Goal: Task Accomplishment & Management: Manage account settings

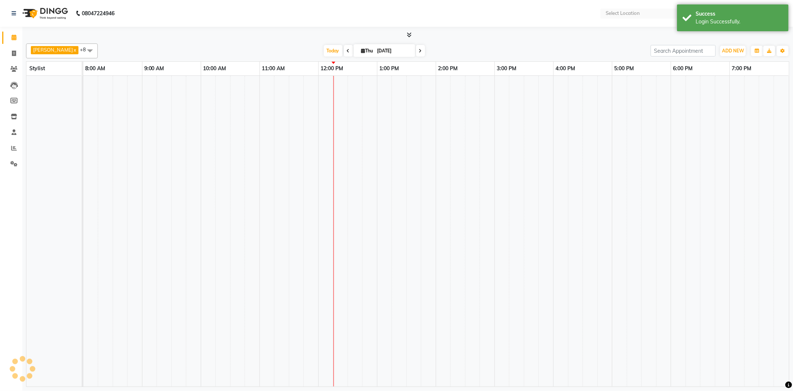
select select "en"
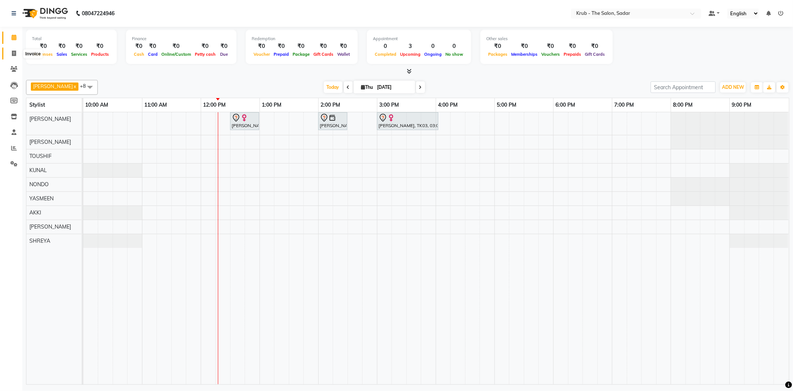
click at [17, 54] on span at bounding box center [13, 53] width 13 height 9
select select "service"
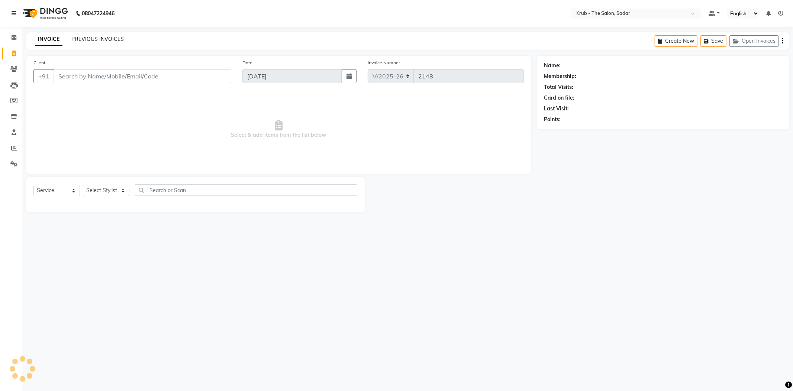
click at [81, 36] on link "PREVIOUS INVOICES" at bounding box center [97, 39] width 52 height 7
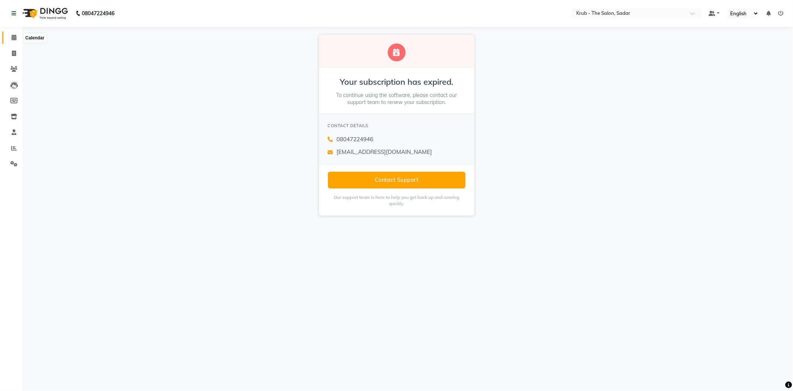
click at [8, 33] on span at bounding box center [13, 37] width 13 height 9
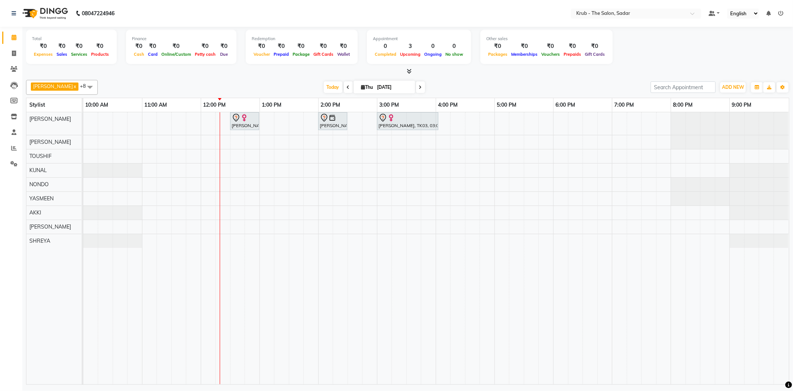
click at [329, 184] on div "[PERSON_NAME], TK02, 12:30 PM-01:00 PM, [DEMOGRAPHIC_DATA] HAIR CUT [PERSON_NAM…" at bounding box center [436, 248] width 706 height 272
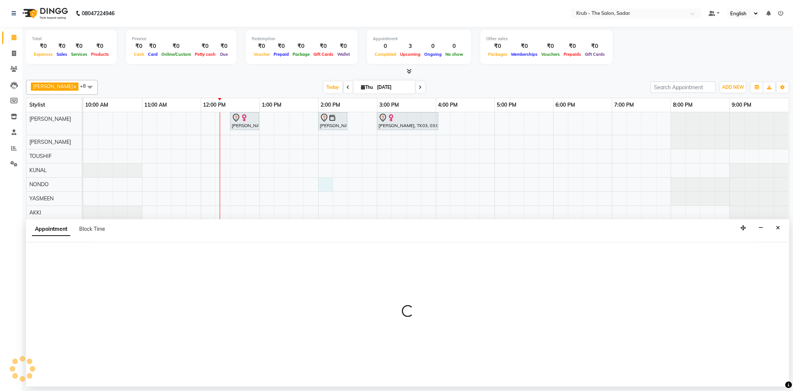
select select "24986"
select select "tentative"
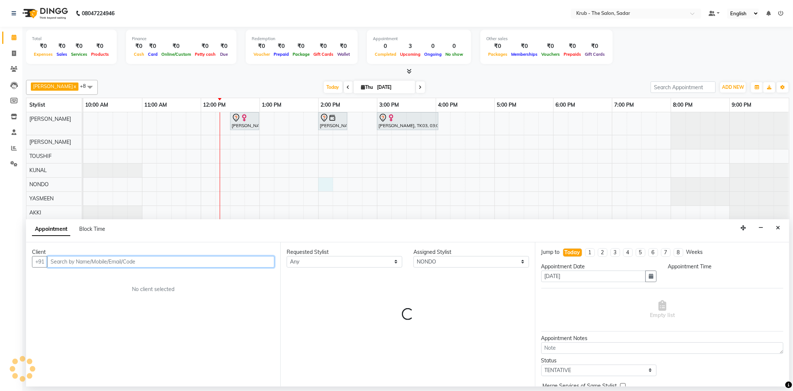
select select "840"
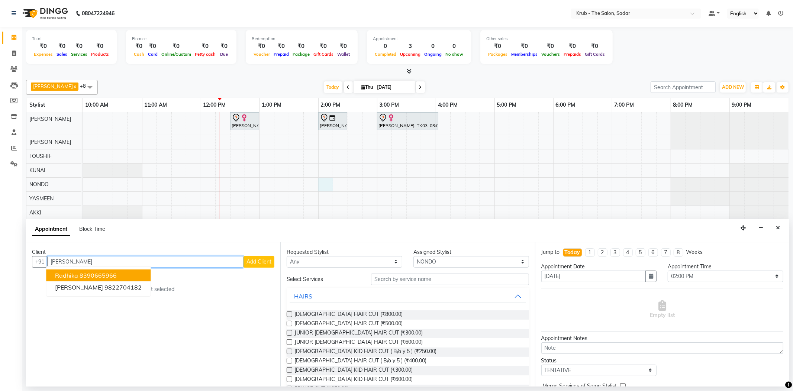
click at [104, 272] on ngb-highlight "8390665966" at bounding box center [98, 275] width 37 height 7
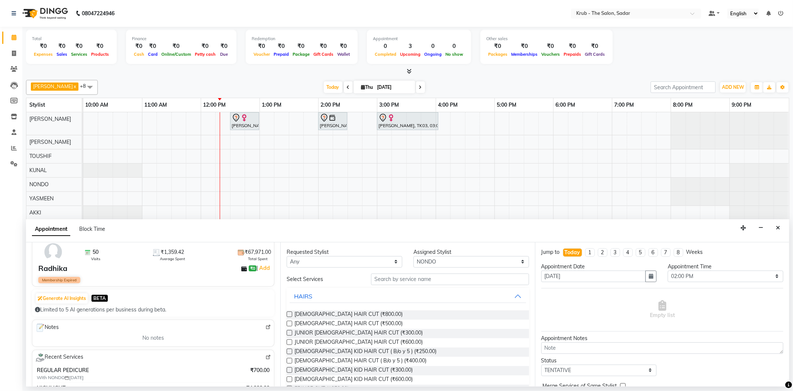
scroll to position [49, 0]
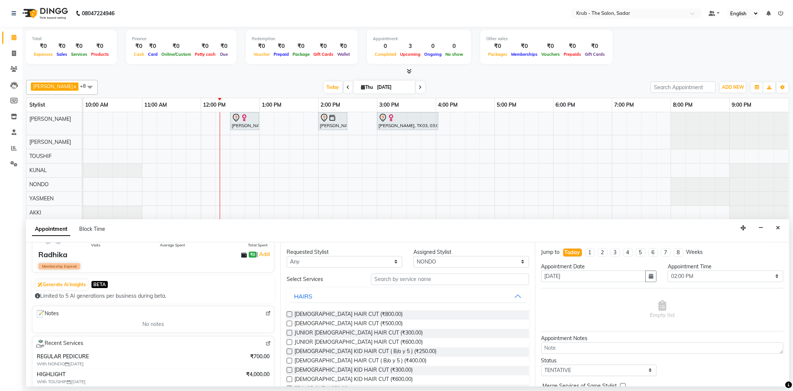
type input "8390665966"
click at [396, 276] on input "text" at bounding box center [450, 280] width 158 height 12
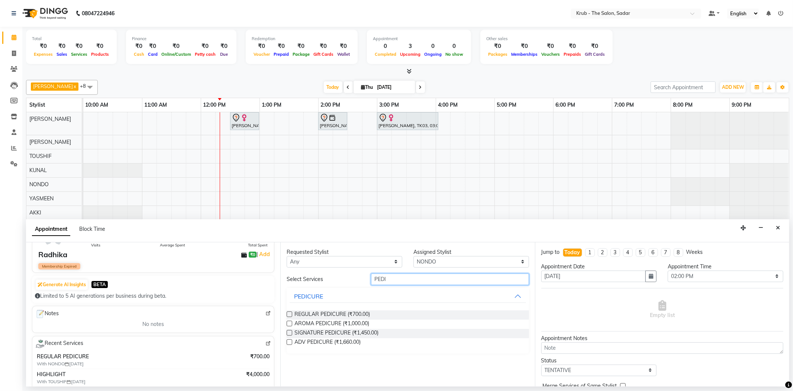
type input "PEDI"
click at [291, 311] on div "REGULAR PEDICURE (₹700.00)" at bounding box center [408, 315] width 242 height 9
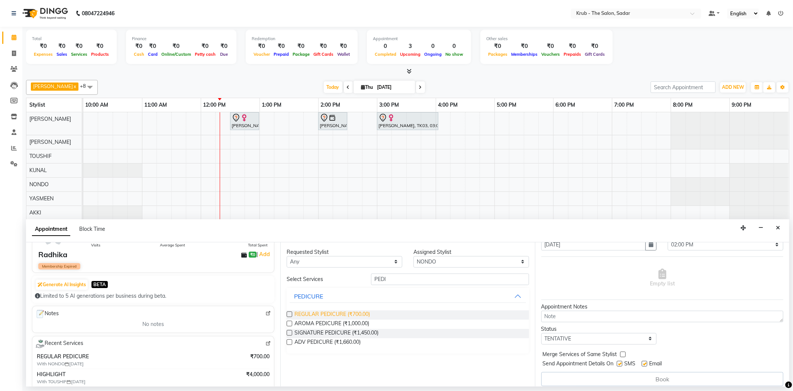
click at [328, 311] on span "REGULAR PEDICURE (₹700.00)" at bounding box center [332, 315] width 75 height 9
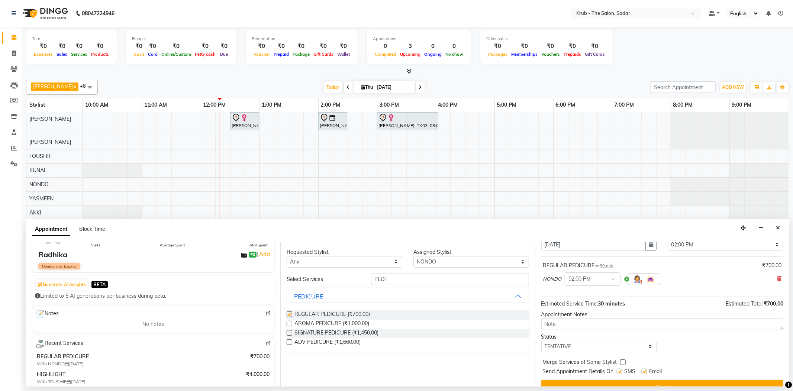
checkbox input "false"
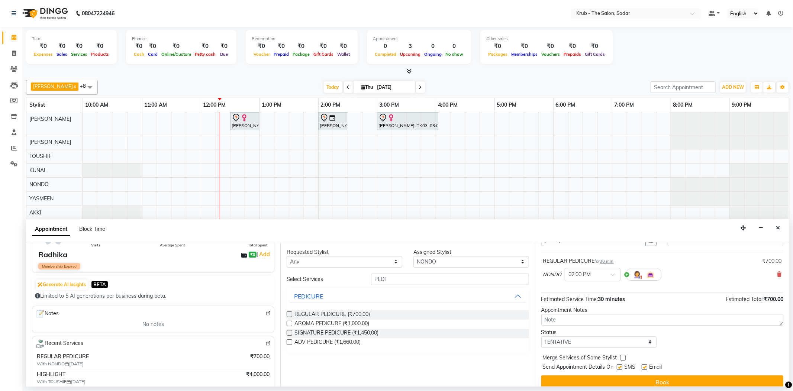
scroll to position [39, 0]
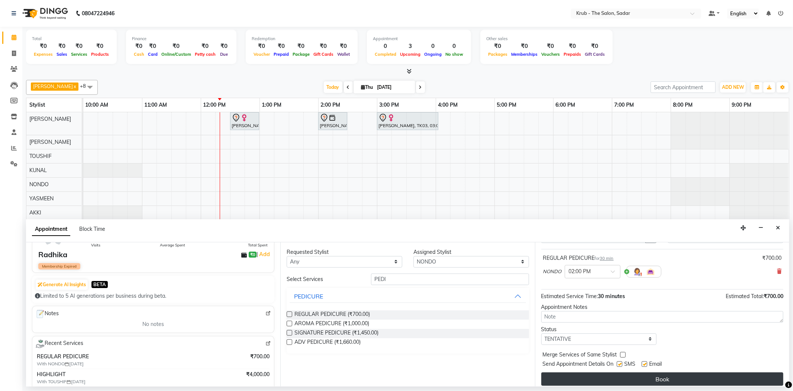
click at [649, 373] on button "Book" at bounding box center [663, 379] width 242 height 13
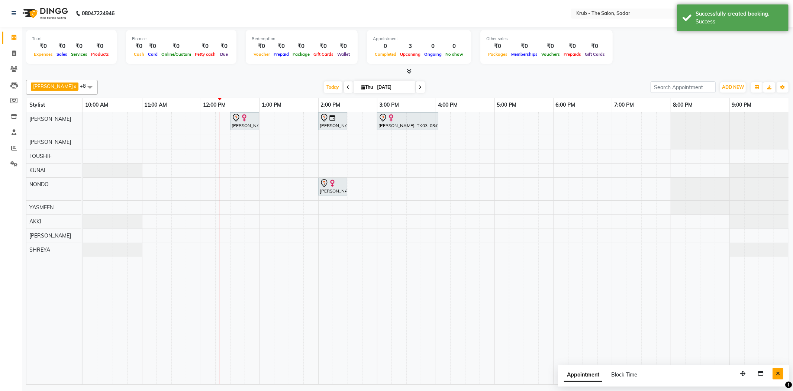
click at [775, 371] on button "Close" at bounding box center [778, 374] width 11 height 12
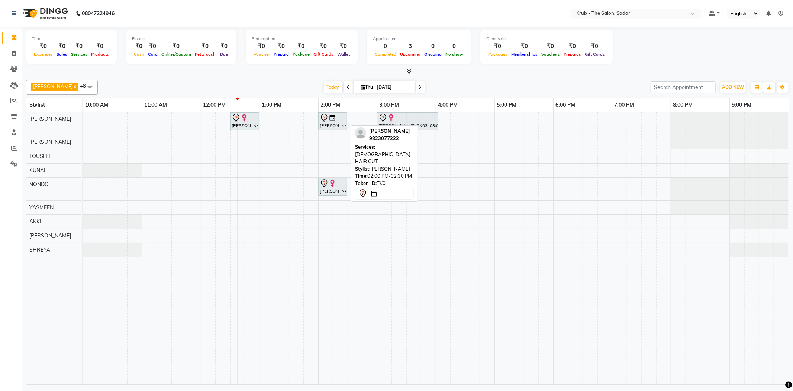
click at [333, 122] on div "[PERSON_NAME], TK01, 02:00 PM-02:30 PM, [DEMOGRAPHIC_DATA] HAIR CUT" at bounding box center [333, 121] width 28 height 16
select select "7"
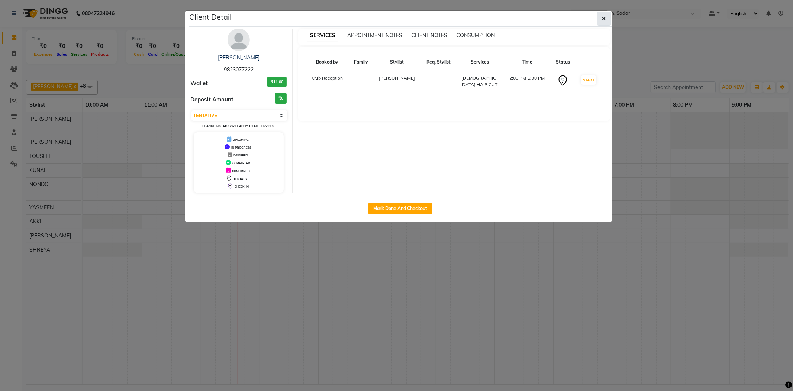
click at [603, 16] on icon "button" at bounding box center [604, 19] width 4 height 6
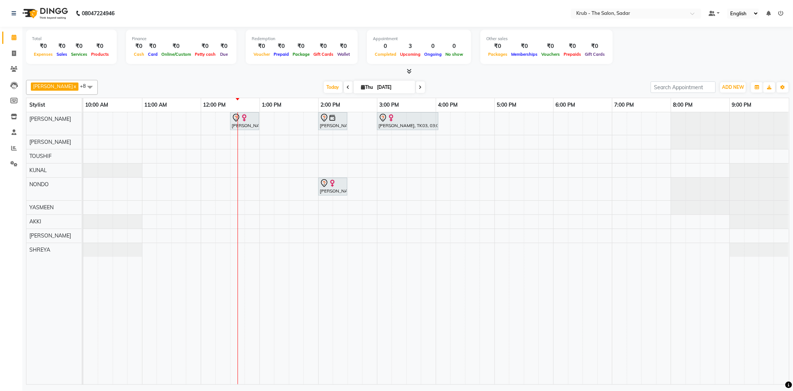
click at [603, 16] on div "Client Detail [PERSON_NAME] 9823077222 Wallet ₹11.00 Deposit Amount ₹0 Select I…" at bounding box center [400, 79] width 423 height 211
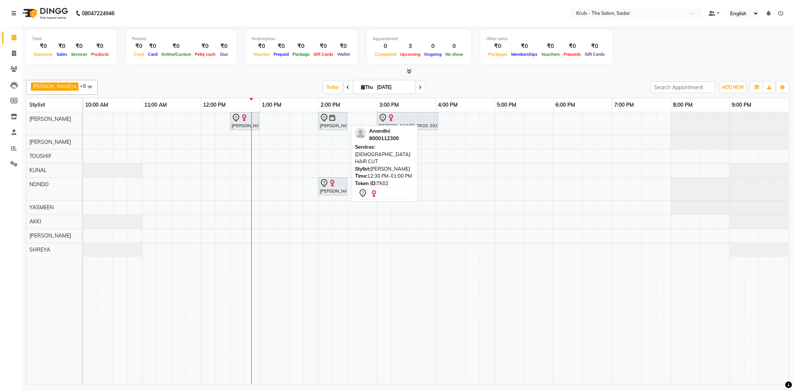
click at [257, 116] on div at bounding box center [245, 117] width 26 height 9
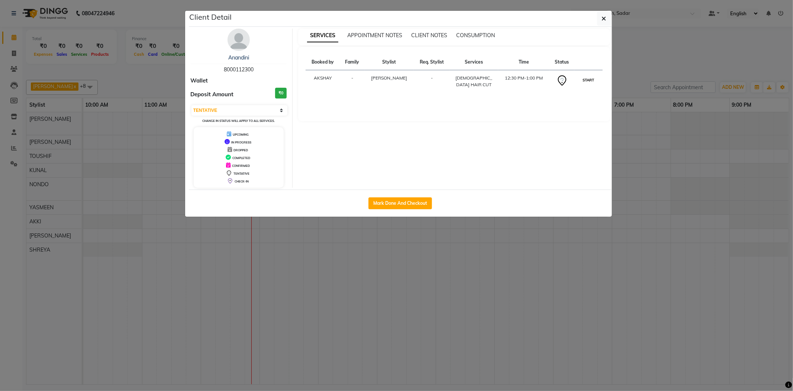
click at [590, 75] on button "START" at bounding box center [588, 79] width 15 height 9
select select "1"
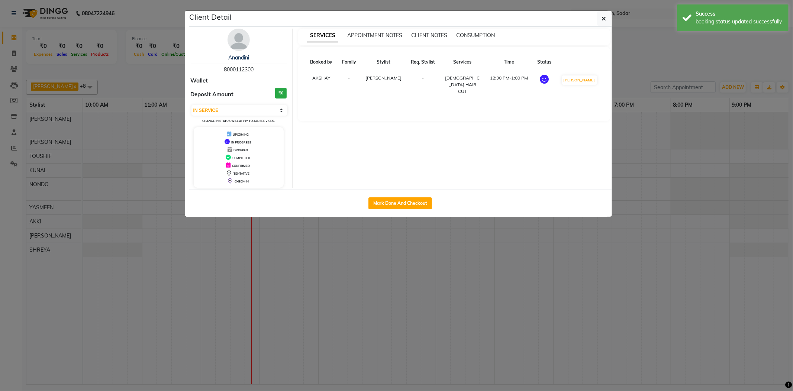
click at [630, 64] on ngb-modal-window "Client Detail Anandini 8000112300 Wallet Deposit Amount ₹0 Select IN SERVICE CO…" at bounding box center [396, 195] width 793 height 391
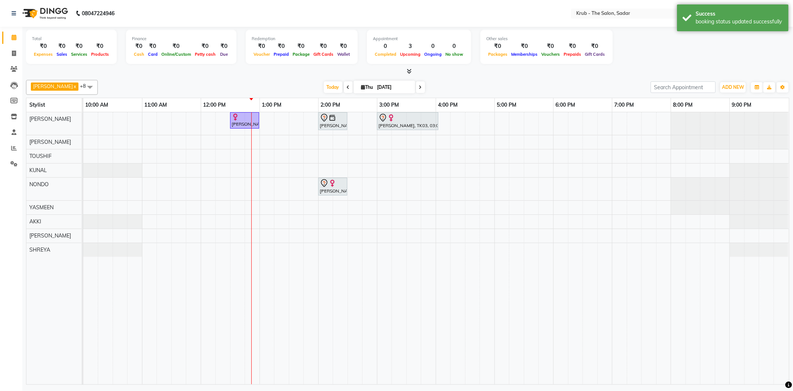
click at [476, 139] on div "[PERSON_NAME], TK02, 12:30 PM-01:00 PM, [DEMOGRAPHIC_DATA] HAIR CUT [PERSON_NAM…" at bounding box center [436, 248] width 706 height 272
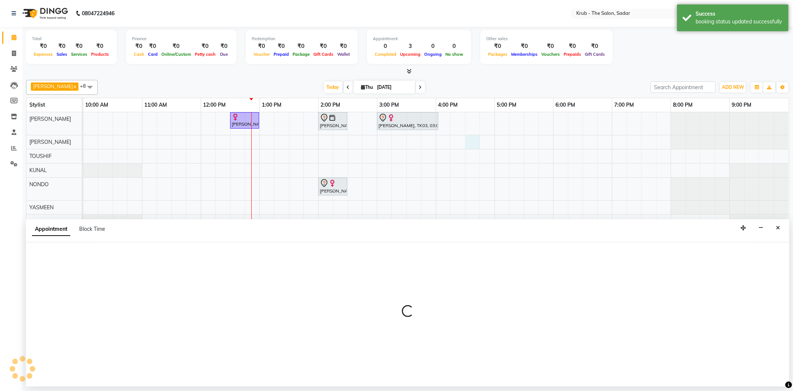
select select "24980"
select select "990"
select select "tentative"
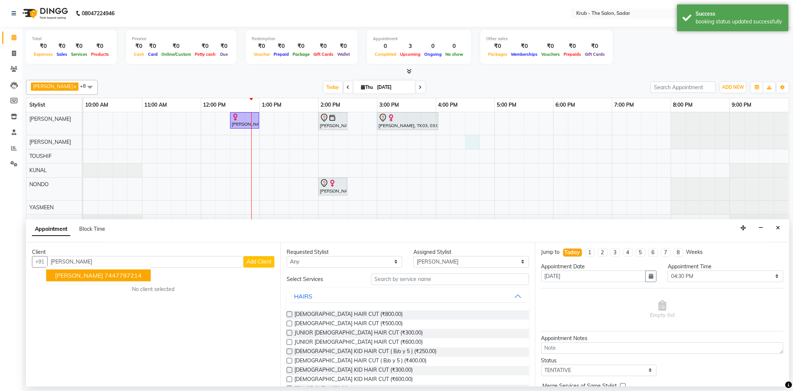
click at [117, 270] on button "[PERSON_NAME] 7447797214" at bounding box center [98, 276] width 105 height 12
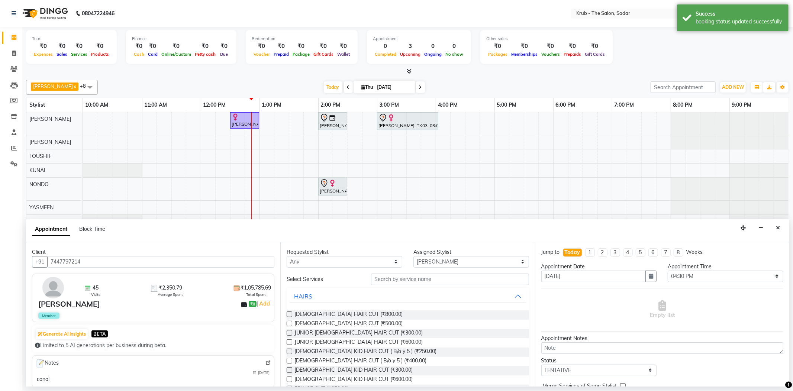
type input "7447797214"
click at [408, 274] on input "text" at bounding box center [450, 280] width 158 height 12
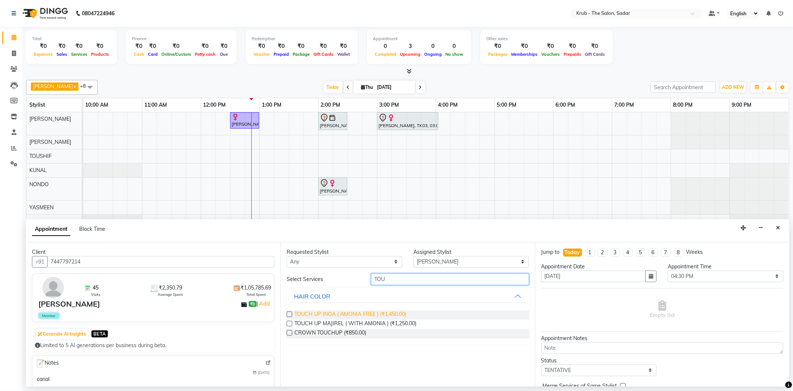
type input "TOU"
click at [393, 311] on span "TOUCH UP INOA ( AMONIA FREE ) (₹1,450.00)" at bounding box center [351, 315] width 112 height 9
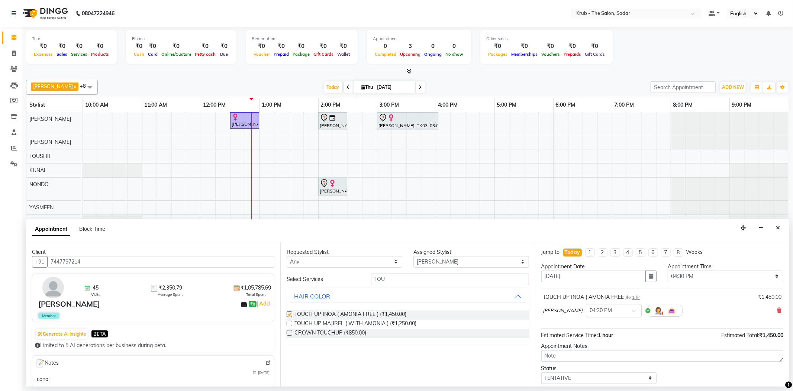
checkbox input "false"
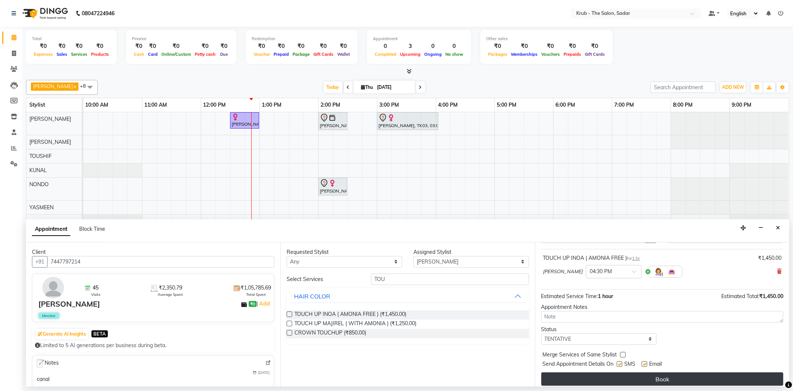
click at [640, 373] on button "Book" at bounding box center [663, 379] width 242 height 13
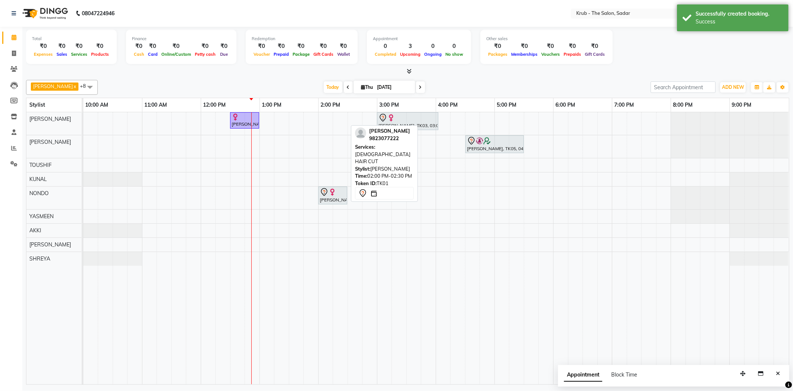
drag, startPoint x: 331, startPoint y: 121, endPoint x: 389, endPoint y: 141, distance: 60.8
click at [389, 141] on div "[PERSON_NAME] x TOUSHIF x NONDO x [PERSON_NAME] x [PERSON_NAME] x [PERSON_NAME]…" at bounding box center [408, 231] width 764 height 308
click at [389, 141] on body "08047224946 Select Location × Krub - The Salon, Sadar Default Panel My Panel En…" at bounding box center [396, 195] width 793 height 391
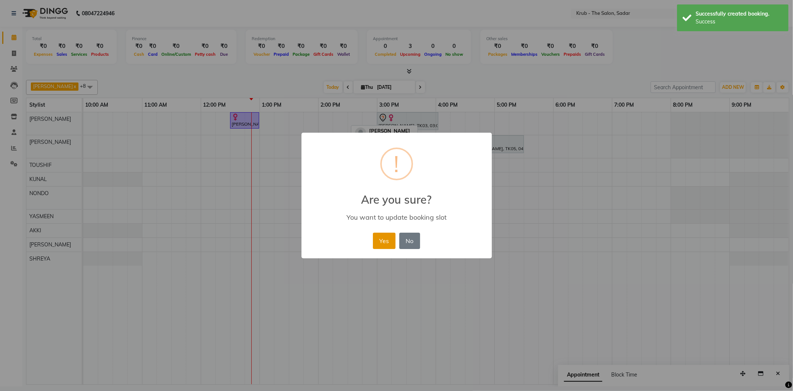
click at [381, 235] on button "Yes" at bounding box center [384, 241] width 23 height 16
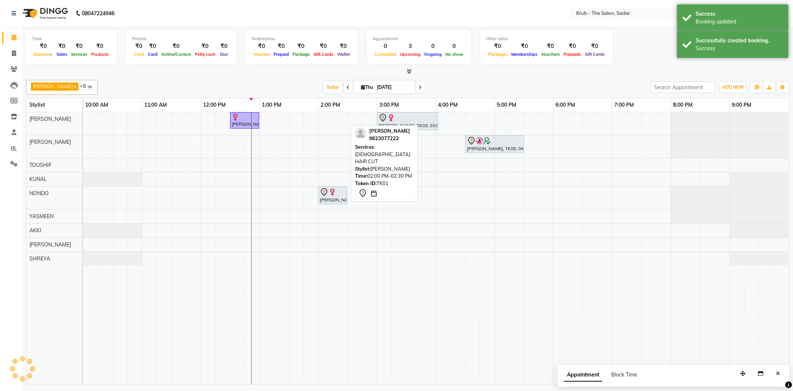
click at [444, 57] on div "Ongoing" at bounding box center [432, 54] width 21 height 8
click at [473, 83] on div "[DATE] [DATE]" at bounding box center [375, 87] width 546 height 11
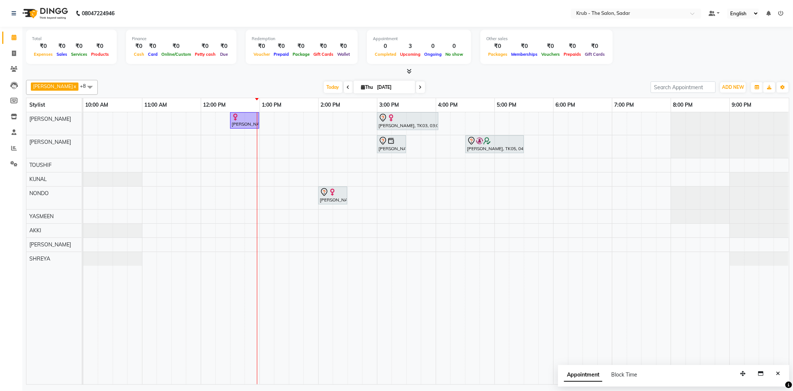
drag, startPoint x: 775, startPoint y: 367, endPoint x: 780, endPoint y: 365, distance: 5.2
click at [780, 365] on div "Appointment Block Time" at bounding box center [673, 376] width 231 height 23
click at [781, 369] on button "Close" at bounding box center [778, 374] width 11 height 12
click at [344, 81] on span at bounding box center [348, 87] width 9 height 12
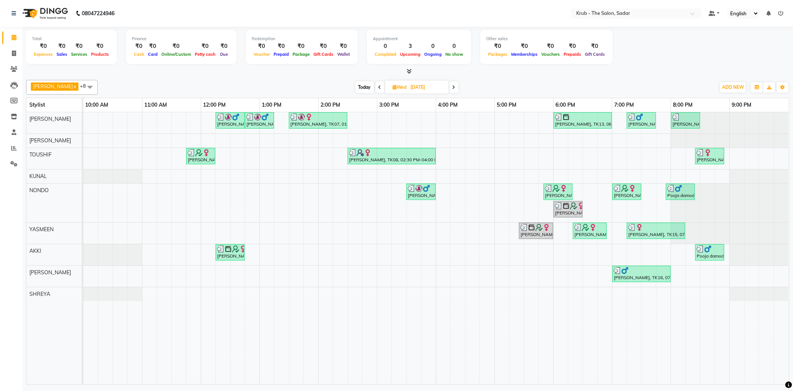
click at [453, 86] on icon at bounding box center [454, 87] width 3 height 4
type input "[DATE]"
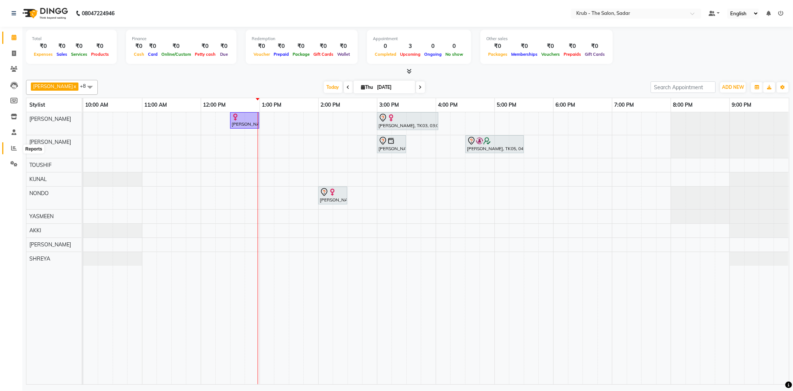
click at [11, 146] on icon at bounding box center [14, 148] width 6 height 6
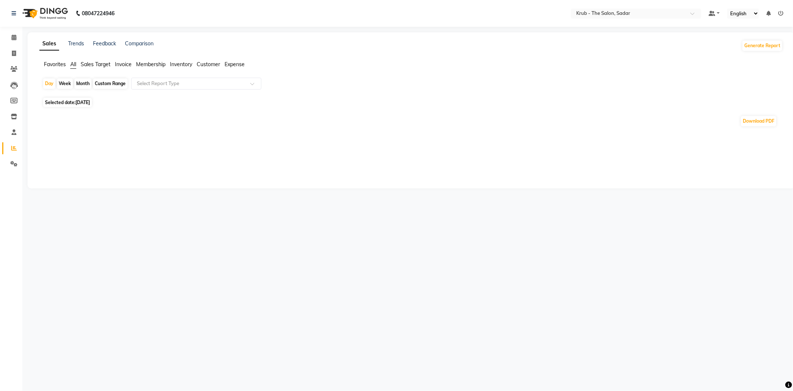
click at [79, 84] on div "Month" at bounding box center [82, 83] width 17 height 10
select select "9"
select select "2025"
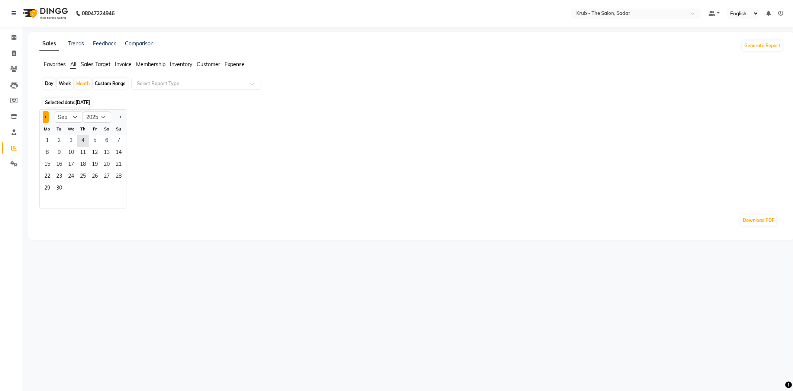
click at [43, 113] on button "Previous month" at bounding box center [46, 117] width 6 height 12
select select "5"
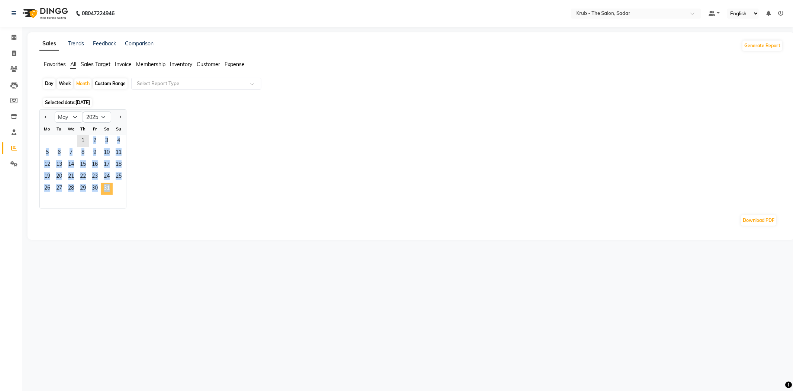
drag, startPoint x: 74, startPoint y: 131, endPoint x: 96, endPoint y: 170, distance: 44.3
click at [96, 170] on ngb-datepicker-month "Mo Tu We Th Fr Sa Su 1 2 3 4 5 6 7 8 9 10 11 12 13 14 15 16 17 18 19 20 21 22 2…" at bounding box center [83, 165] width 86 height 85
click at [101, 183] on span "31" at bounding box center [107, 189] width 12 height 12
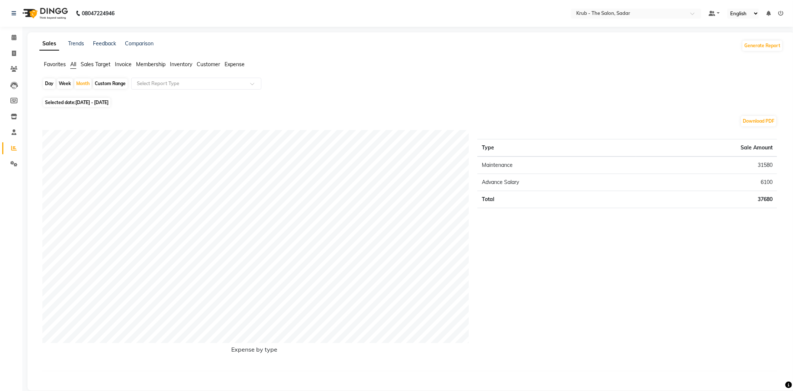
click at [242, 62] on span "Expense" at bounding box center [235, 64] width 20 height 7
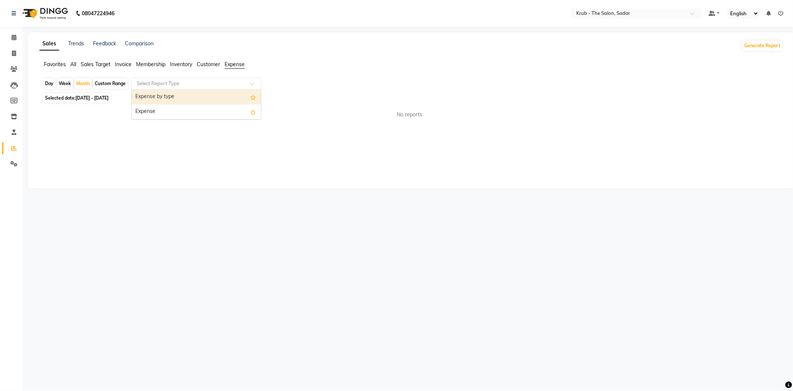
drag, startPoint x: 197, startPoint y: 77, endPoint x: 175, endPoint y: 93, distance: 27.5
click at [196, 80] on div "Select Report Type" at bounding box center [190, 83] width 115 height 7
click at [161, 106] on div "Expense" at bounding box center [196, 112] width 129 height 15
select select "filtered_report"
select select "pdf"
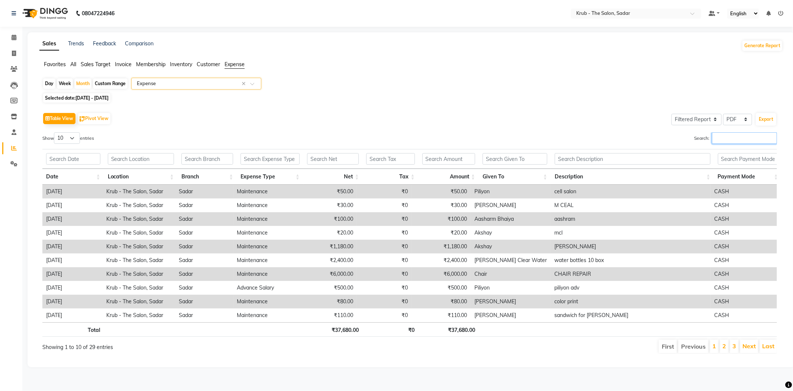
click at [720, 134] on input "Search:" at bounding box center [744, 138] width 65 height 12
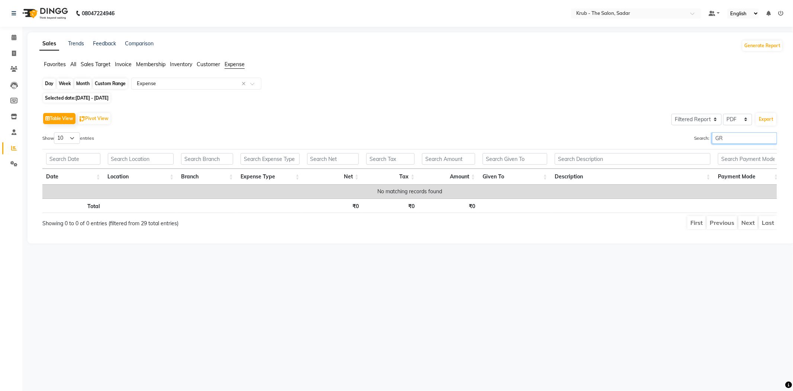
type input "GR"
click at [86, 81] on div "Month" at bounding box center [82, 83] width 17 height 10
select select "5"
select select "2025"
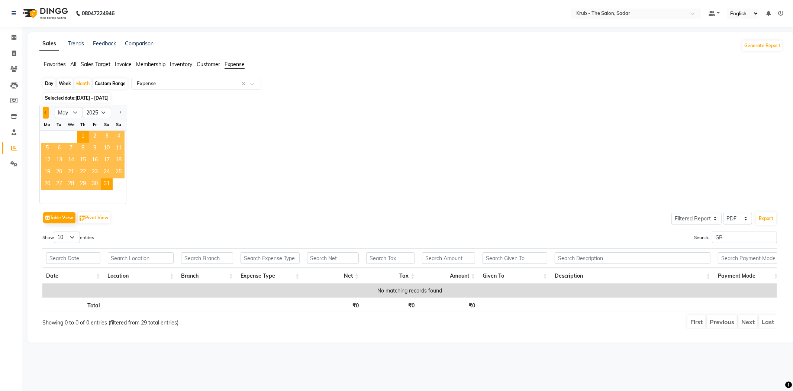
click at [43, 109] on button "Previous month" at bounding box center [46, 113] width 6 height 12
select select "4"
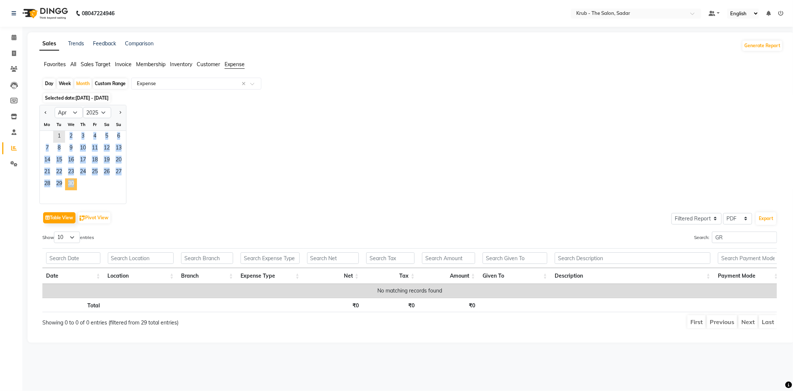
drag, startPoint x: 54, startPoint y: 125, endPoint x: 64, endPoint y: 167, distance: 42.7
click at [64, 167] on ngb-datepicker-month "Mo Tu We Th Fr Sa Su 1 2 3 4 5 6 7 8 9 10 11 12 13 14 15 16 17 18 19 20 21 22 2…" at bounding box center [83, 161] width 86 height 85
click at [65, 179] on span "30" at bounding box center [71, 185] width 12 height 12
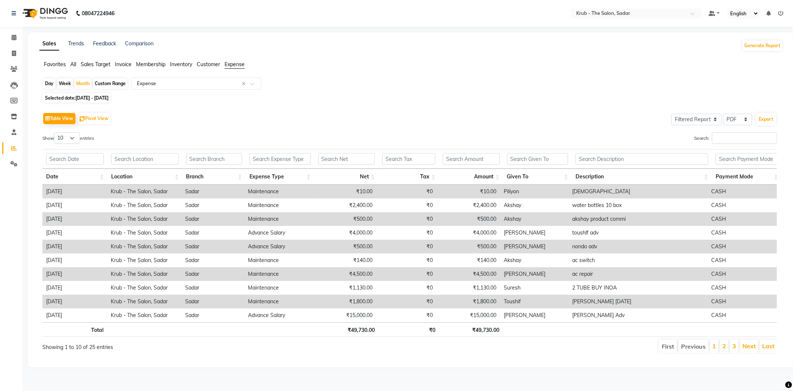
click at [730, 126] on div "Table View Pivot View Select Full Report Filtered Report Select CSV PDF Export …" at bounding box center [409, 232] width 735 height 243
click at [730, 132] on input "Search:" at bounding box center [744, 138] width 65 height 12
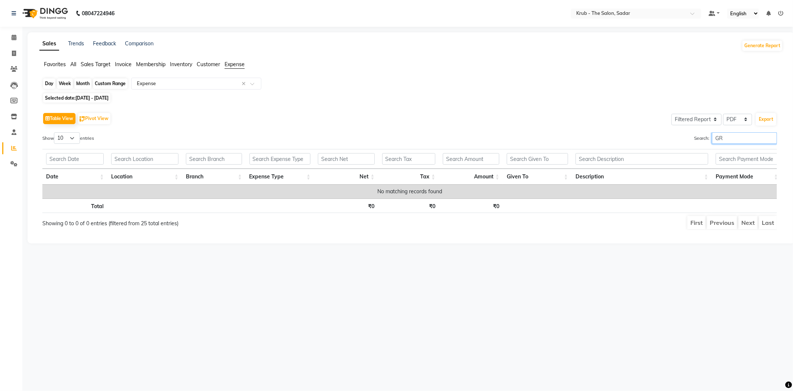
type input "GR"
click at [79, 81] on div "Month" at bounding box center [82, 83] width 17 height 10
select select "4"
select select "2025"
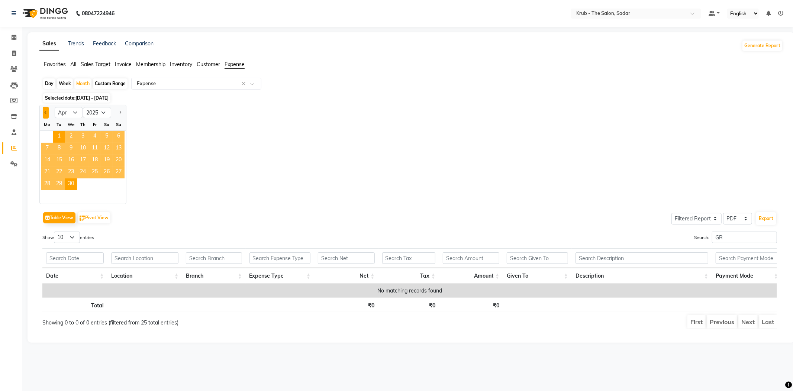
click at [44, 112] on button "Previous month" at bounding box center [46, 113] width 6 height 12
select select "3"
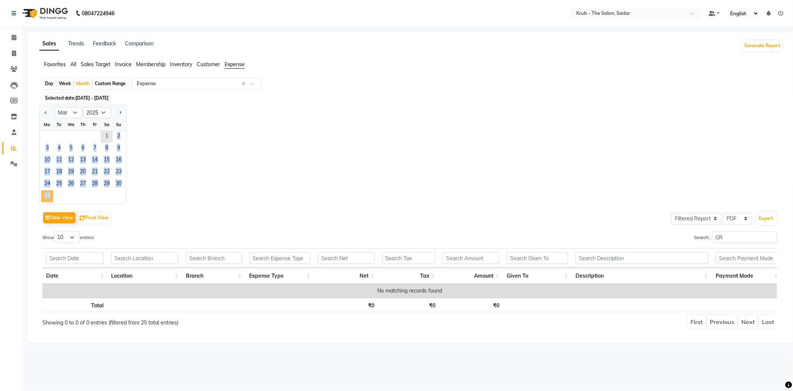
drag, startPoint x: 91, startPoint y: 128, endPoint x: 46, endPoint y: 179, distance: 68.3
click at [46, 179] on ngb-datepicker-month "Mo Tu We Th Fr Sa Su 1 2 3 4 5 6 7 8 9 10 11 12 13 14 15 16 17 18 19 20 21 22 2…" at bounding box center [83, 161] width 86 height 85
click at [46, 190] on span "31" at bounding box center [47, 196] width 12 height 12
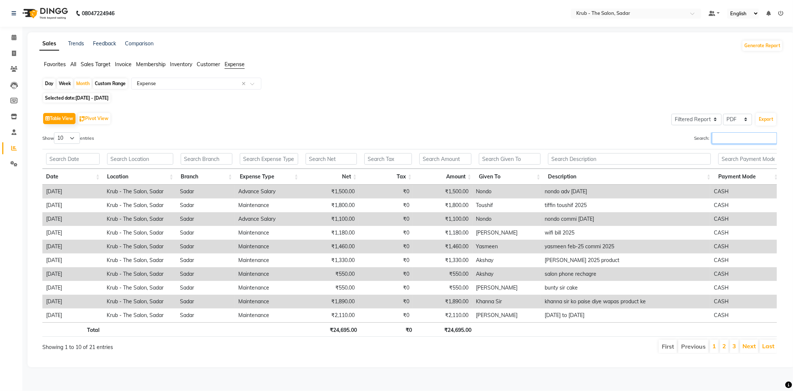
click at [727, 132] on input "Search:" at bounding box center [744, 138] width 65 height 12
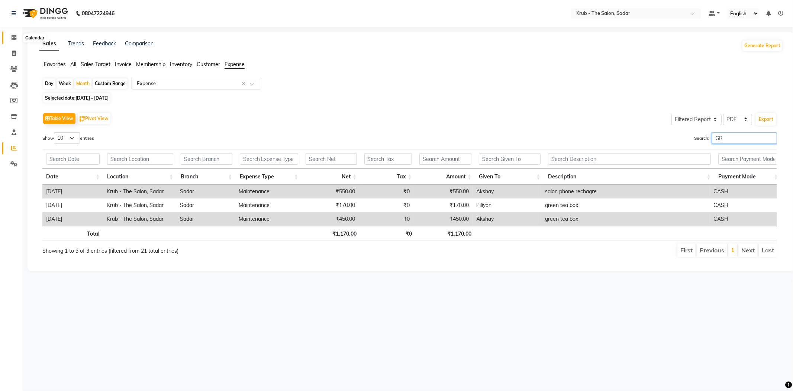
type input "GR"
click at [15, 39] on icon at bounding box center [14, 38] width 5 height 6
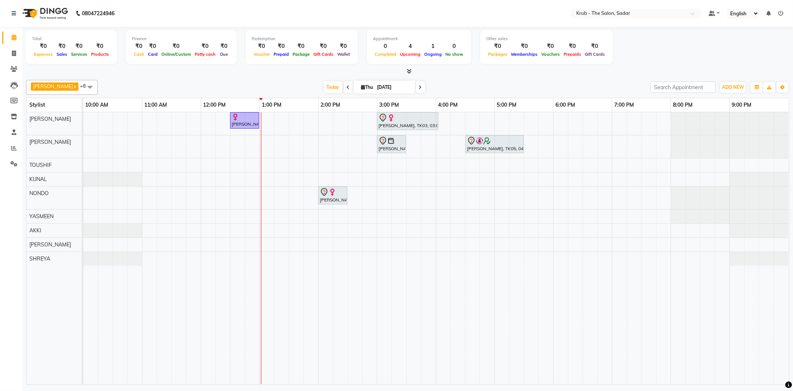
click at [261, 90] on div "[DATE] [DATE]" at bounding box center [375, 87] width 546 height 11
click at [8, 144] on span at bounding box center [13, 148] width 13 height 9
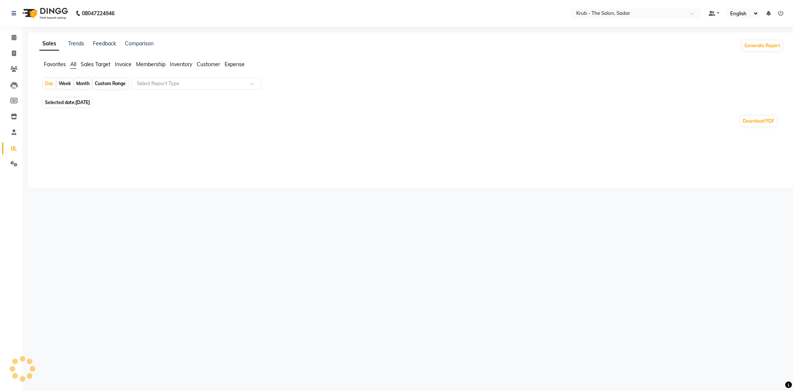
click at [80, 81] on div "Month" at bounding box center [82, 83] width 17 height 10
select select "9"
select select "2025"
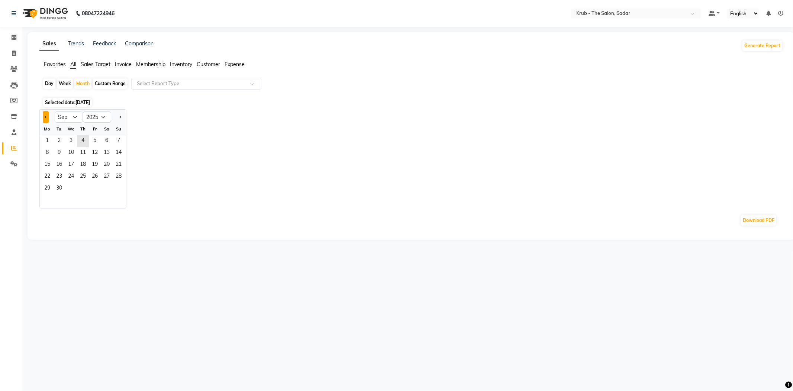
click at [43, 113] on button "Previous month" at bounding box center [46, 117] width 6 height 12
select select "8"
drag, startPoint x: 88, startPoint y: 139, endPoint x: 107, endPoint y: 176, distance: 41.6
click at [107, 176] on ngb-datepicker-month "Mo Tu We Th Fr Sa Su 1 2 3 4 5 6 7 8 9 10 11 12 13 14 15 16 17 18 19 20 21 22 2…" at bounding box center [83, 165] width 86 height 85
click at [113, 183] on span "31" at bounding box center [119, 189] width 12 height 12
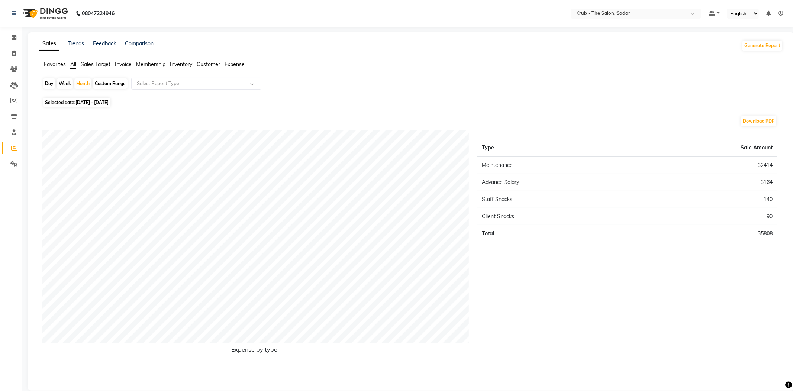
drag, startPoint x: 231, startPoint y: 58, endPoint x: 228, endPoint y: 62, distance: 5.0
click at [231, 61] on span "Expense" at bounding box center [235, 64] width 20 height 7
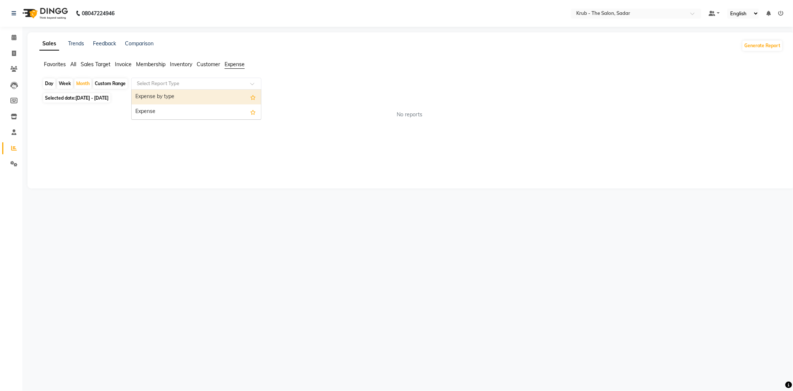
click at [165, 84] on input "text" at bounding box center [188, 83] width 107 height 7
click at [167, 105] on div "Expense" at bounding box center [196, 112] width 129 height 15
select select "filtered_report"
select select "pdf"
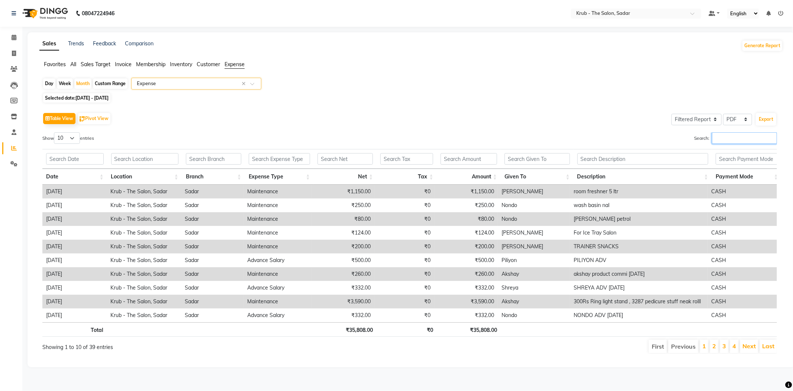
click at [726, 136] on input "Search:" at bounding box center [744, 138] width 65 height 12
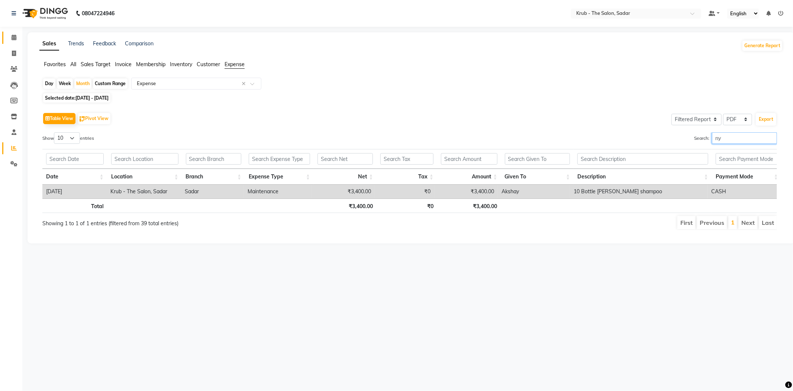
type input "ny"
click at [15, 44] on link "Calendar" at bounding box center [11, 38] width 18 height 12
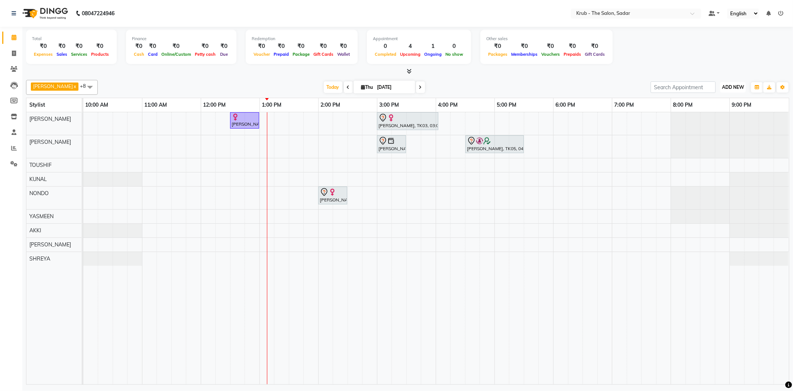
click at [725, 82] on button "ADD NEW Toggle Dropdown" at bounding box center [733, 87] width 26 height 10
click at [719, 119] on link "Add Expense" at bounding box center [719, 120] width 59 height 10
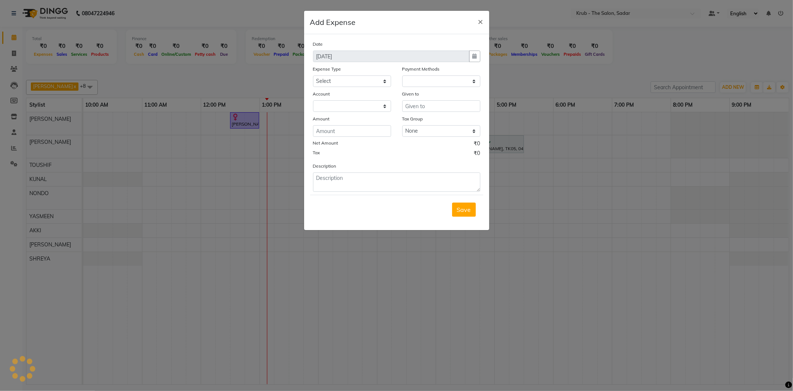
select select "1"
select select "3267"
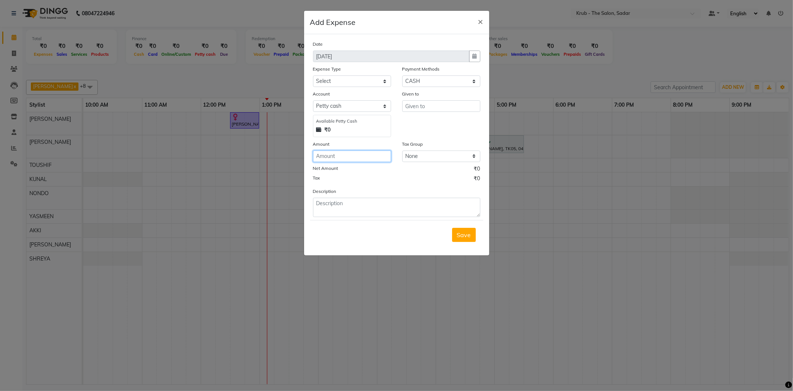
click at [359, 151] on input "number" at bounding box center [352, 157] width 78 height 12
type input "2400"
click at [341, 198] on textarea at bounding box center [396, 207] width 167 height 19
type textarea "10 water bottle box"
click at [429, 100] on input "text" at bounding box center [441, 106] width 78 height 12
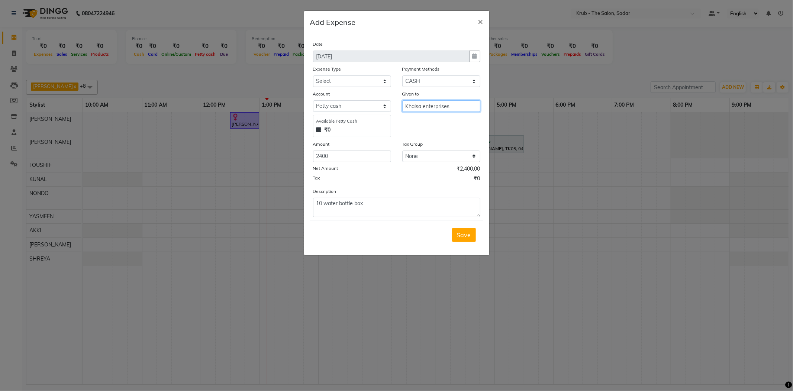
type input "Khalsa enterprises"
drag, startPoint x: 338, startPoint y: 71, endPoint x: 338, endPoint y: 78, distance: 6.3
click at [338, 75] on select "Select Advance Salary Client Snacks Maintenance Product Salary Staff Snacks" at bounding box center [352, 81] width 78 height 12
select select "7625"
click at [313, 75] on select "Select Advance Salary Client Snacks Maintenance Product Salary Staff Snacks" at bounding box center [352, 81] width 78 height 12
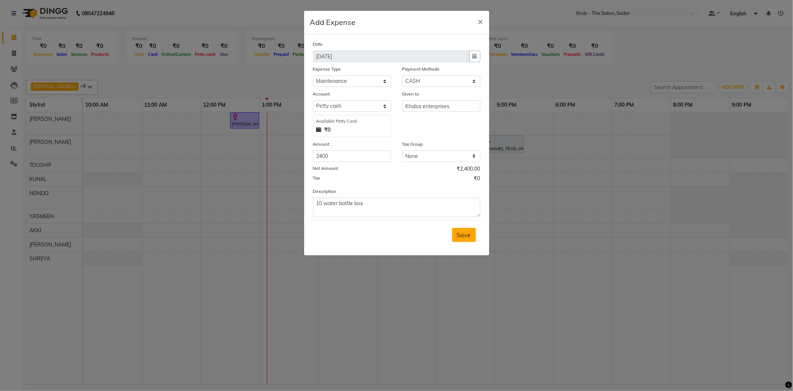
click at [466, 231] on span "Save" at bounding box center [464, 234] width 14 height 7
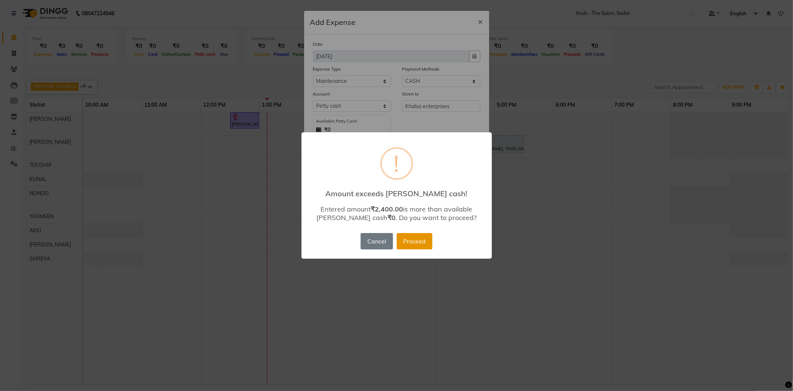
click at [423, 237] on button "Proceed" at bounding box center [415, 241] width 36 height 16
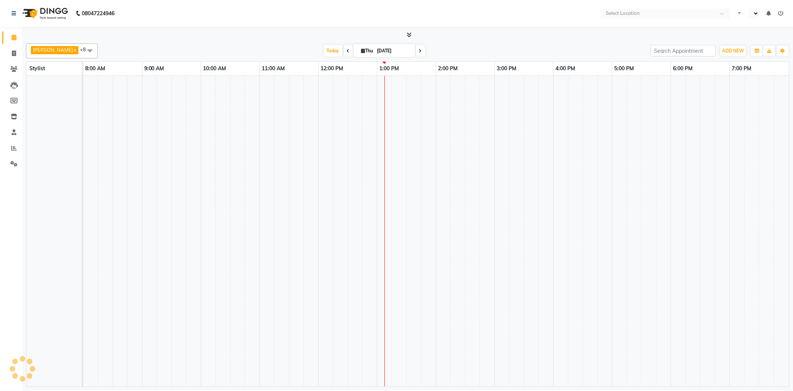
select select "en"
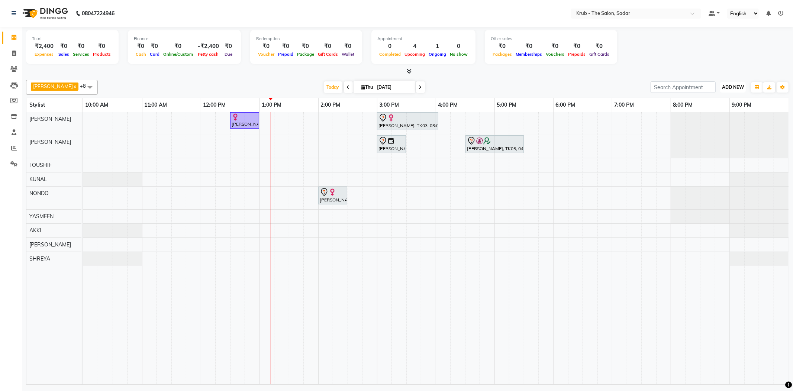
drag, startPoint x: 738, startPoint y: 82, endPoint x: 734, endPoint y: 105, distance: 23.1
click at [738, 84] on span "ADD NEW" at bounding box center [733, 87] width 22 height 6
click at [722, 119] on link "Add Expense" at bounding box center [719, 120] width 59 height 10
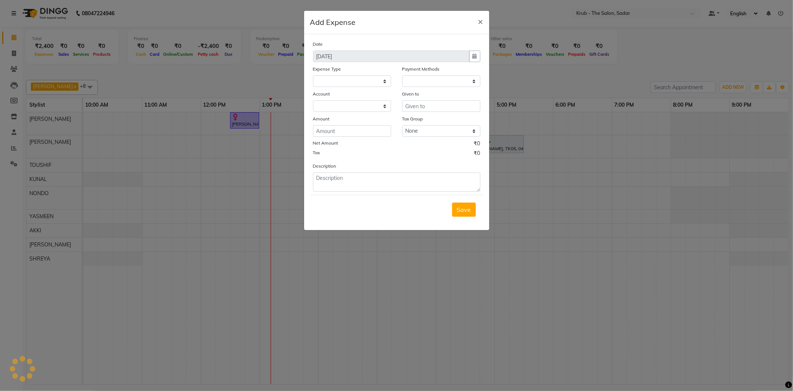
select select
select select "1"
select select "3267"
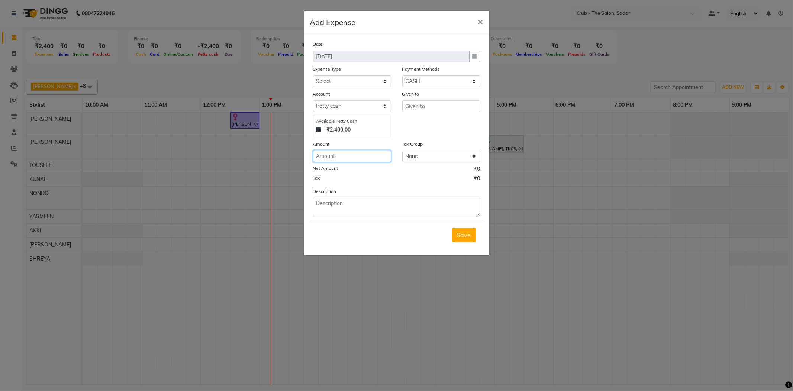
drag, startPoint x: 335, startPoint y: 146, endPoint x: 335, endPoint y: 150, distance: 4.5
click at [335, 150] on div "Date 04-09-2025 Expense Type Select Advance Salary Client Snacks Maintenance Pr…" at bounding box center [396, 128] width 167 height 177
type input "500"
click at [348, 204] on form "Date 04-09-2025 Expense Type Select Advance Salary Client Snacks Maintenance Pr…" at bounding box center [396, 144] width 173 height 209
click at [351, 200] on textarea at bounding box center [396, 207] width 167 height 19
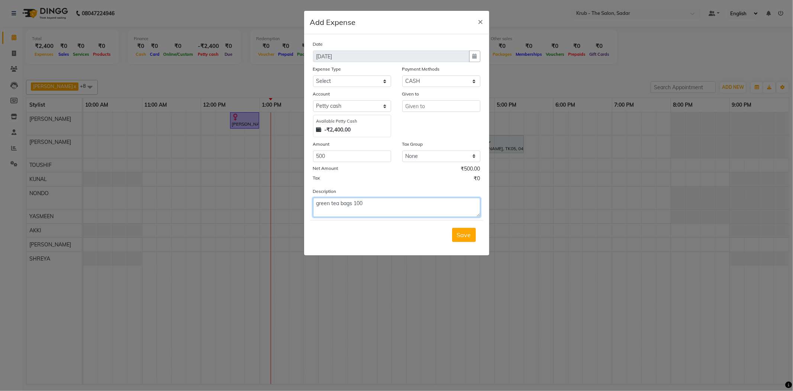
type textarea "green tea bags 100"
click at [421, 100] on input "text" at bounding box center [441, 106] width 78 height 12
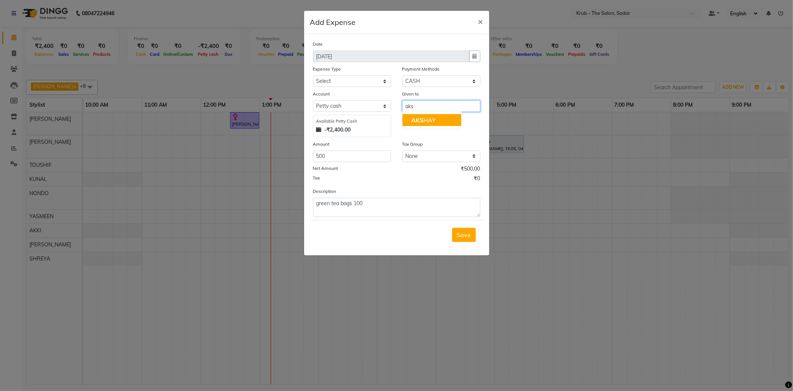
click at [414, 116] on span "AKS" at bounding box center [417, 119] width 12 height 7
type input "AKSHAY"
drag, startPoint x: 350, startPoint y: 73, endPoint x: 350, endPoint y: 78, distance: 4.5
click at [350, 75] on select "Select Advance Salary Client Snacks Maintenance Product Salary Staff Snacks" at bounding box center [352, 81] width 78 height 12
select select "7625"
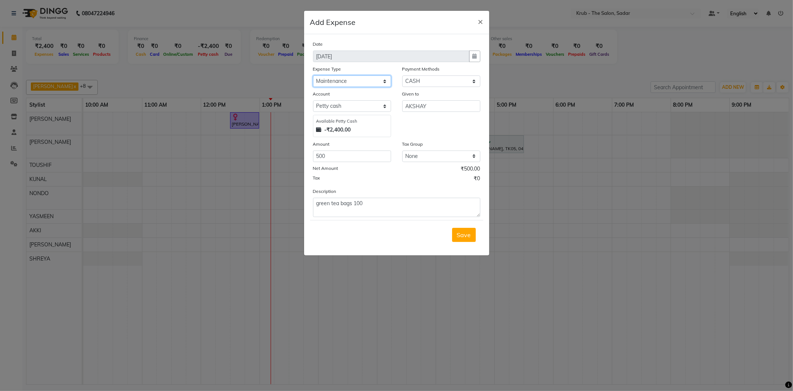
click at [313, 75] on select "Select Advance Salary Client Snacks Maintenance Product Salary Staff Snacks" at bounding box center [352, 81] width 78 height 12
click at [464, 228] on button "Save" at bounding box center [464, 235] width 24 height 14
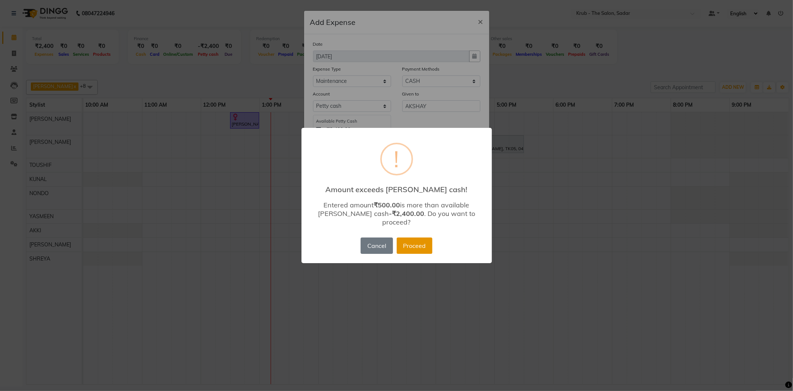
click at [411, 238] on button "Proceed" at bounding box center [415, 246] width 36 height 16
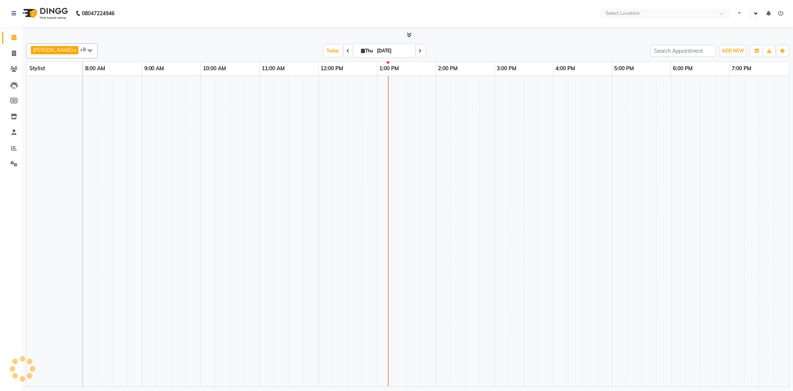
select select "en"
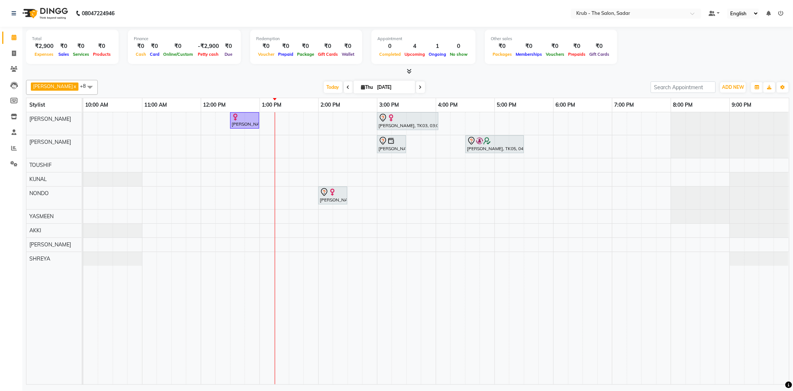
click at [781, 12] on icon at bounding box center [780, 13] width 5 height 5
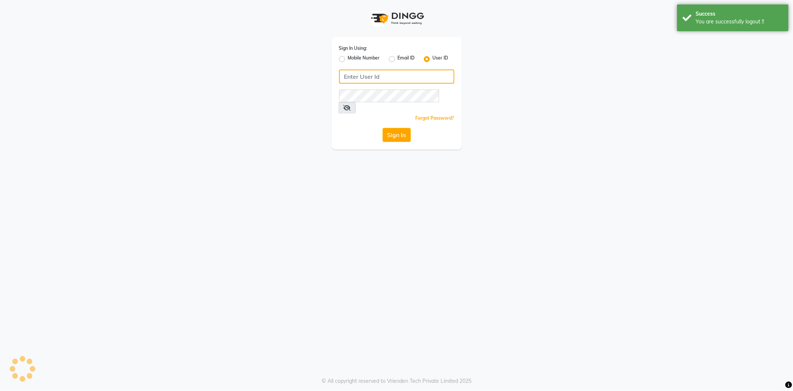
type input "8600687890"
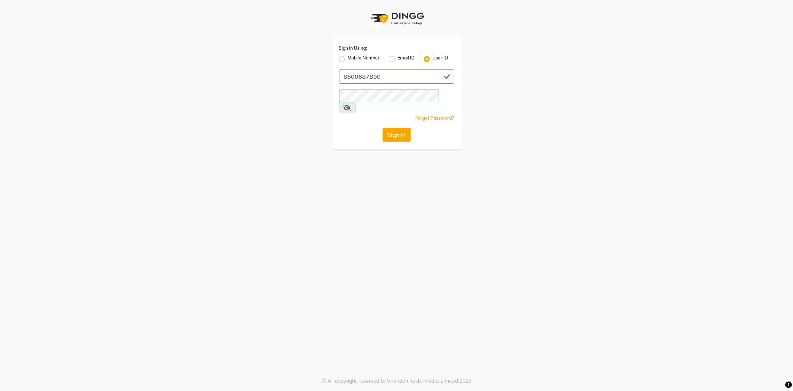
click at [348, 56] on label "Mobile Number" at bounding box center [364, 59] width 32 height 9
click at [348, 56] on input "Mobile Number" at bounding box center [350, 57] width 5 height 5
radio input "true"
radio input "false"
click at [382, 70] on input "Username" at bounding box center [409, 77] width 90 height 14
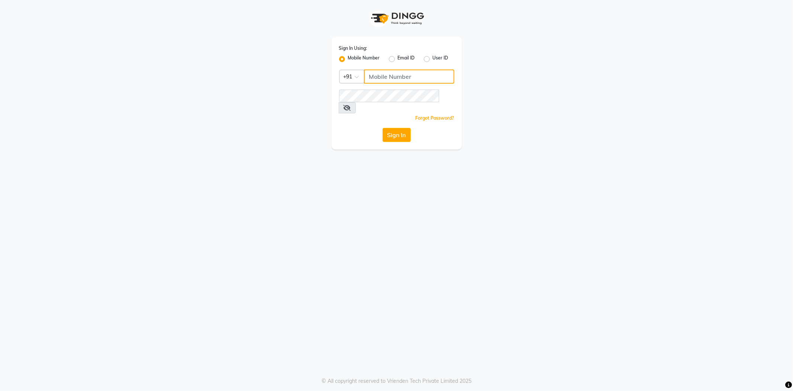
type input "7038168547"
click at [306, 99] on div "Sign In Using: Mobile Number Email ID User ID Country Code × +91 7038168547 Rem…" at bounding box center [397, 75] width 424 height 150
click at [383, 128] on button "Sign In" at bounding box center [397, 135] width 28 height 14
